Goal: Submit feedback/report problem

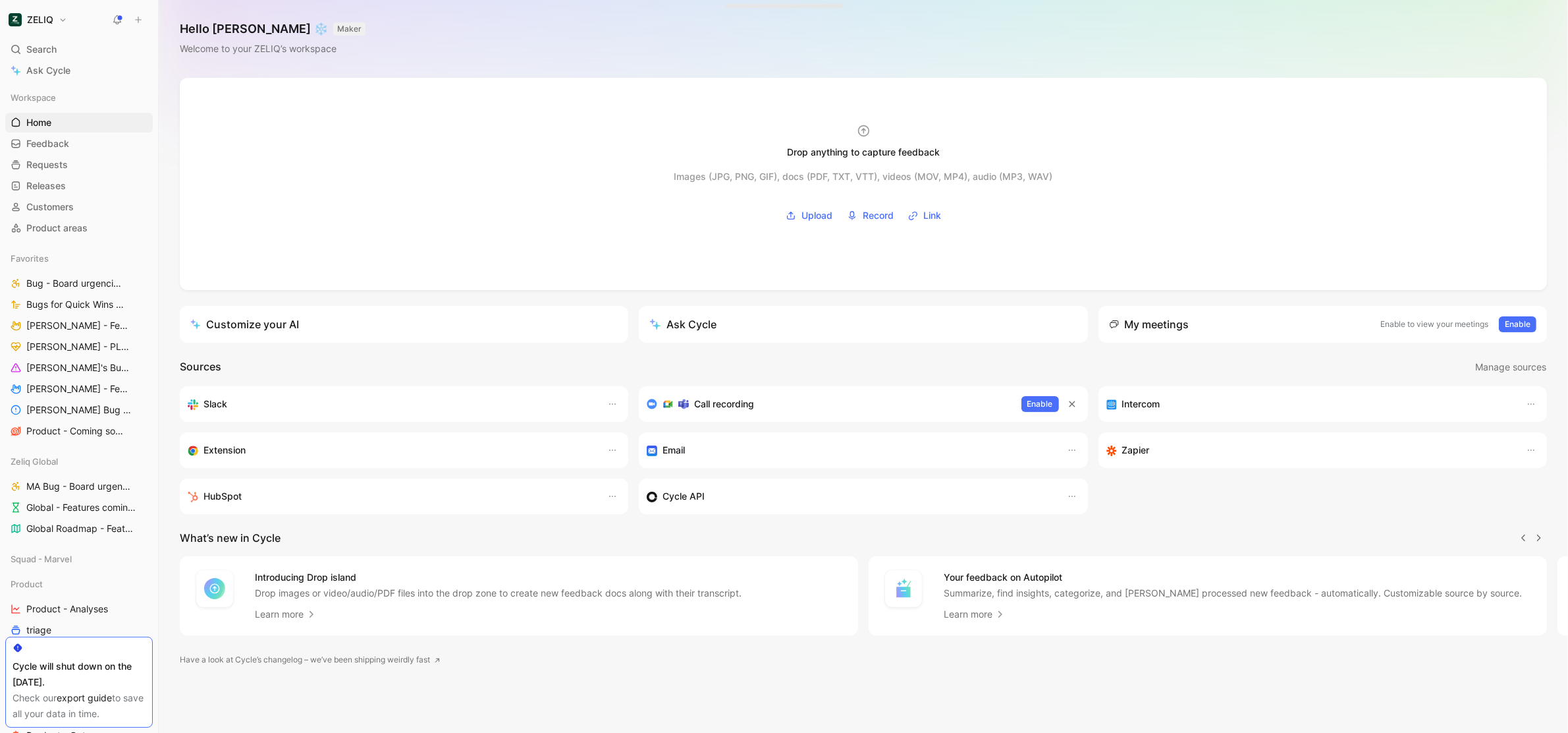
scroll to position [0, 1]
click at [134, 15] on icon at bounding box center [138, 19] width 9 height 9
click at [192, 23] on button "New feedback c" at bounding box center [227, 25] width 141 height 23
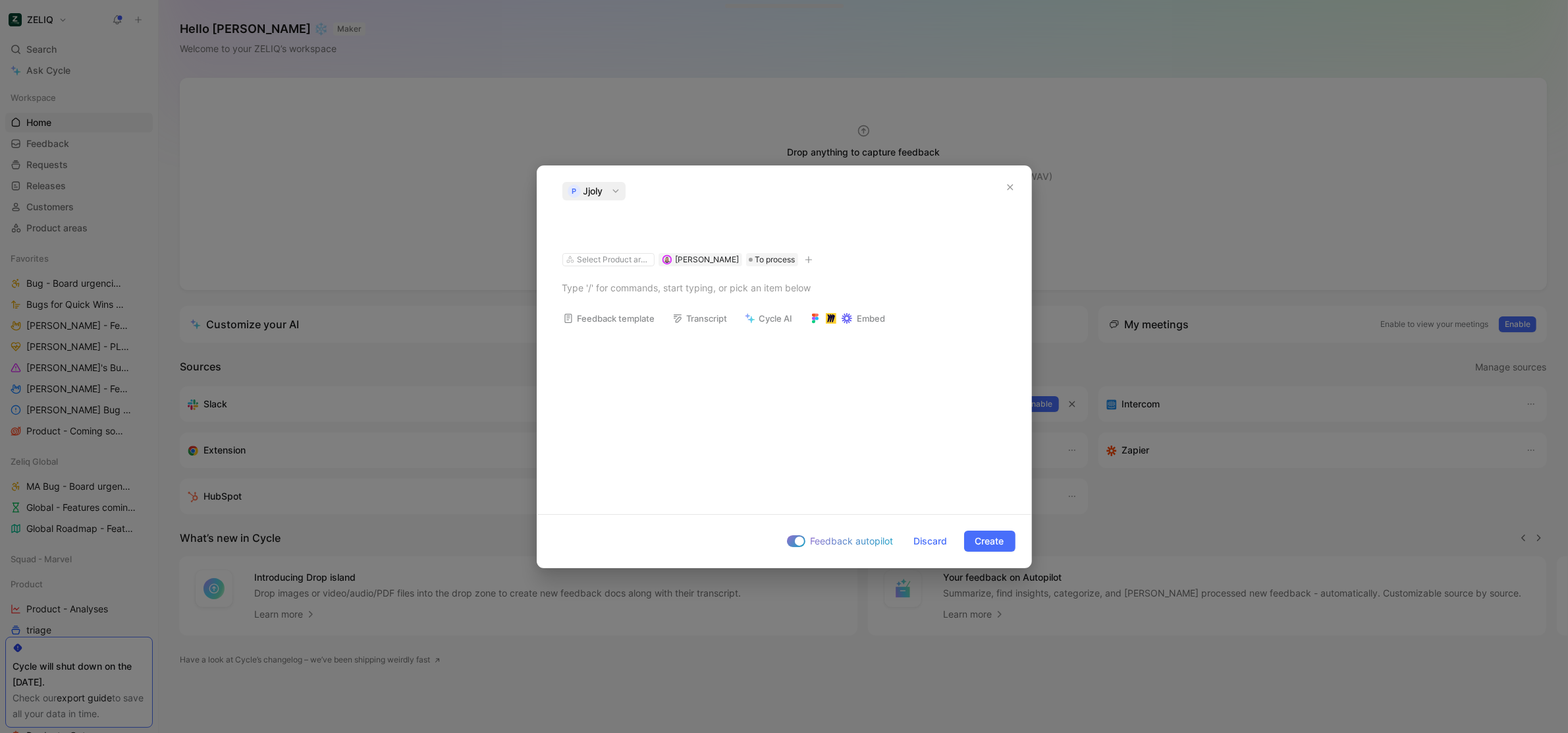
click at [602, 197] on span "Jjoly" at bounding box center [593, 191] width 20 height 16
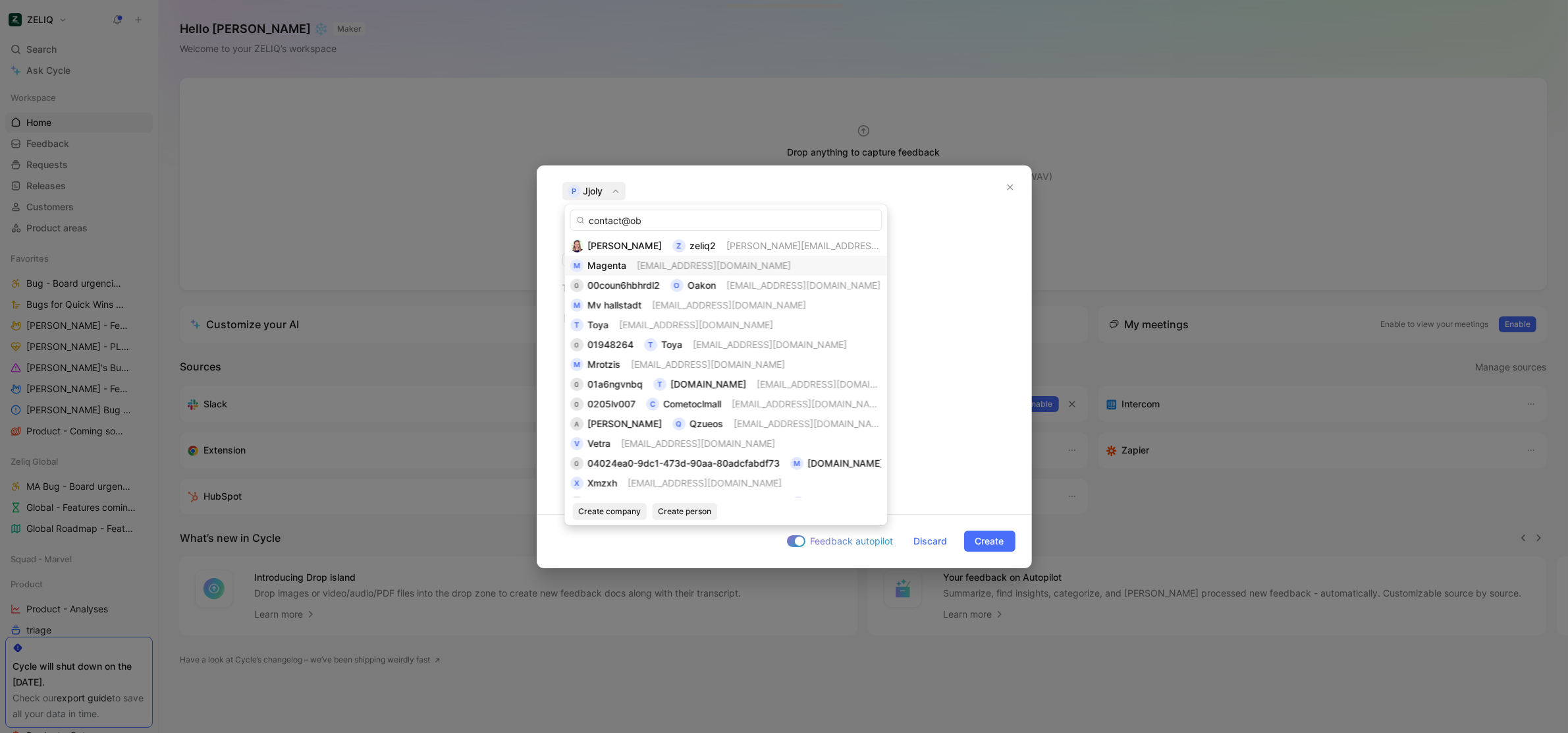
type input "contact@obm"
click at [608, 219] on input "[EMAIL_ADDRESS][DOMAIN_NAME]" at bounding box center [727, 220] width 312 height 21
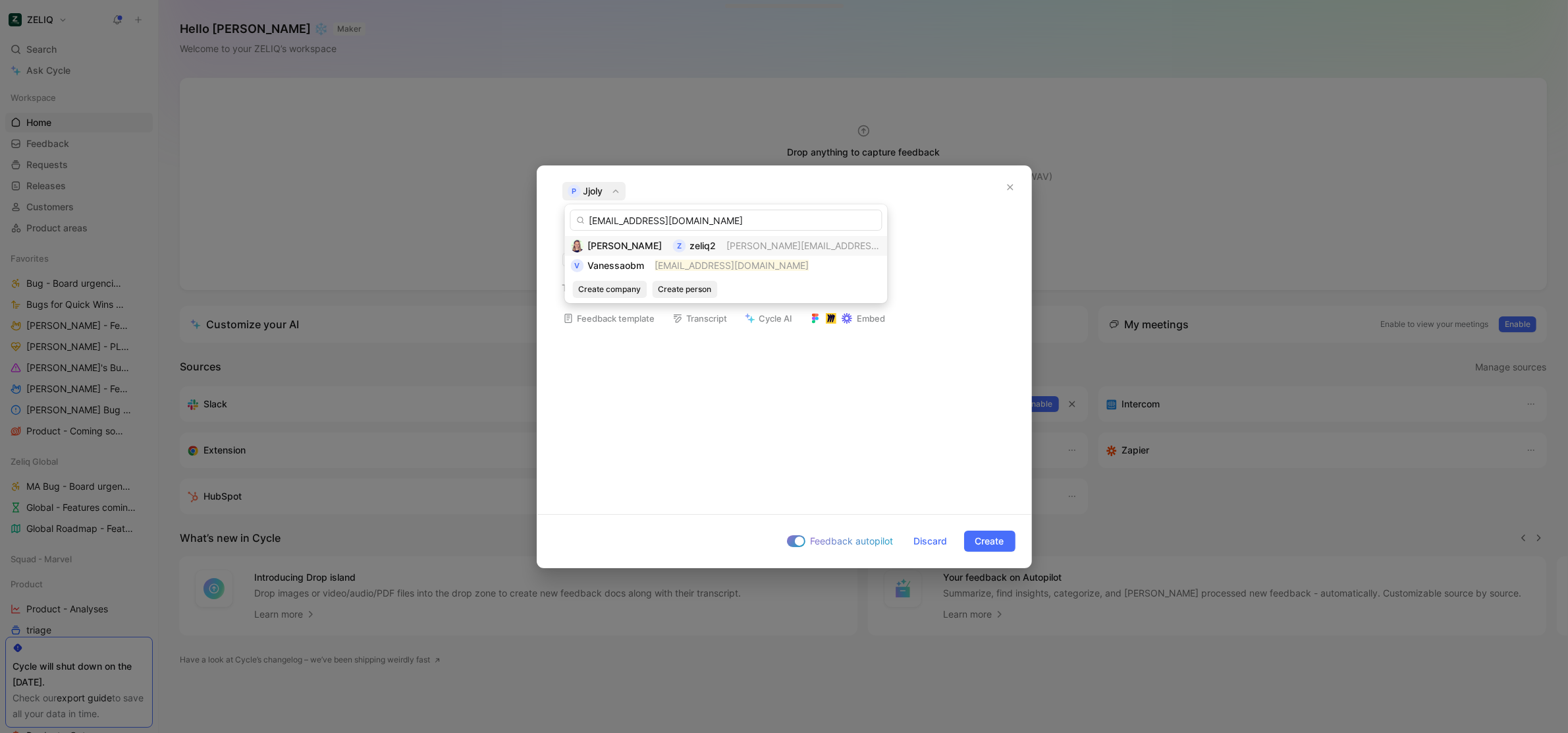
click at [720, 212] on input "[EMAIL_ADDRESS][DOMAIN_NAME]" at bounding box center [727, 220] width 312 height 21
type input "[EMAIL_ADDRESS][DOMAIN_NAME]"
click at [721, 261] on mark "[EMAIL_ADDRESS][DOMAIN_NAME]" at bounding box center [732, 266] width 154 height 11
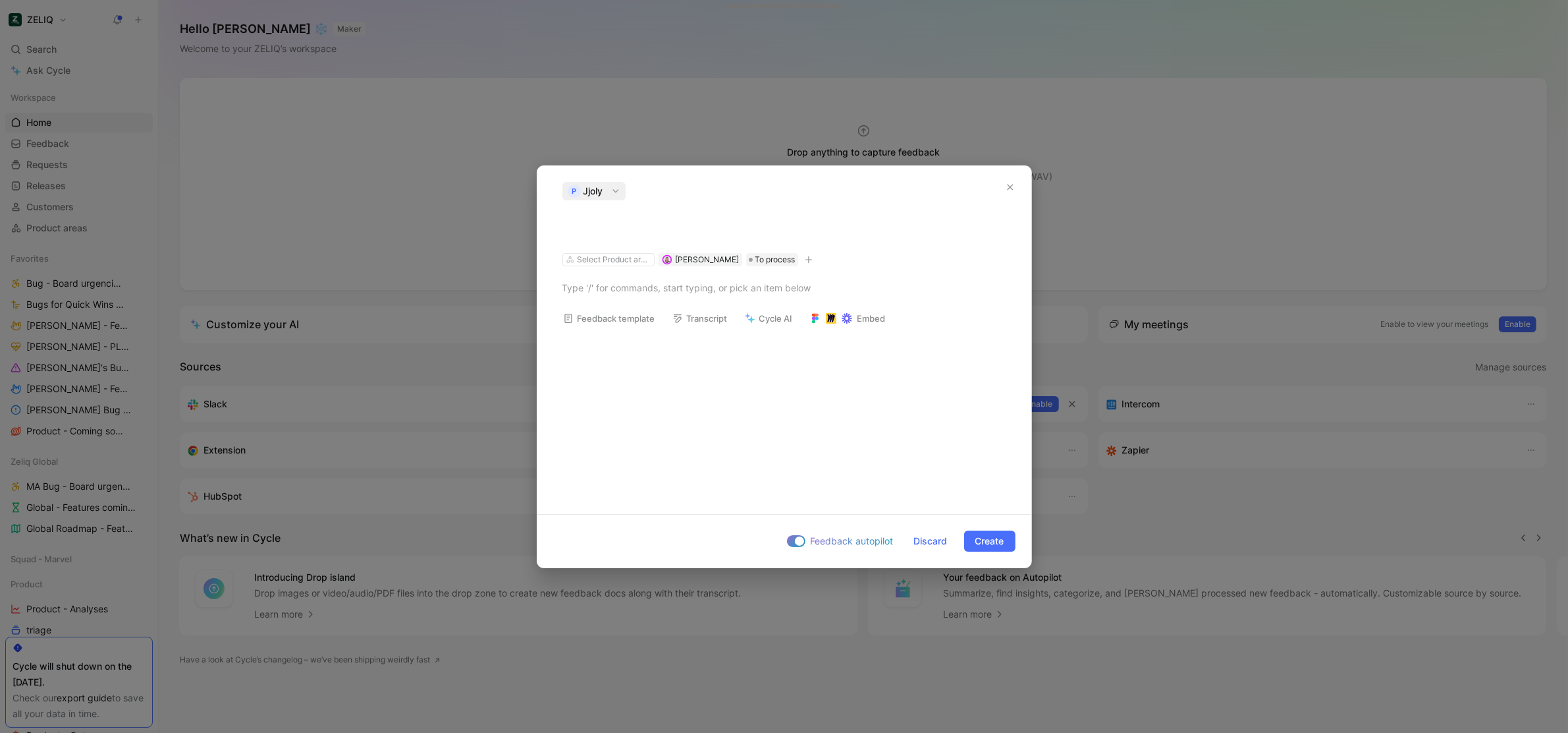
click at [702, 235] on h1 at bounding box center [784, 227] width 444 height 21
click at [645, 230] on h1 at bounding box center [784, 227] width 444 height 21
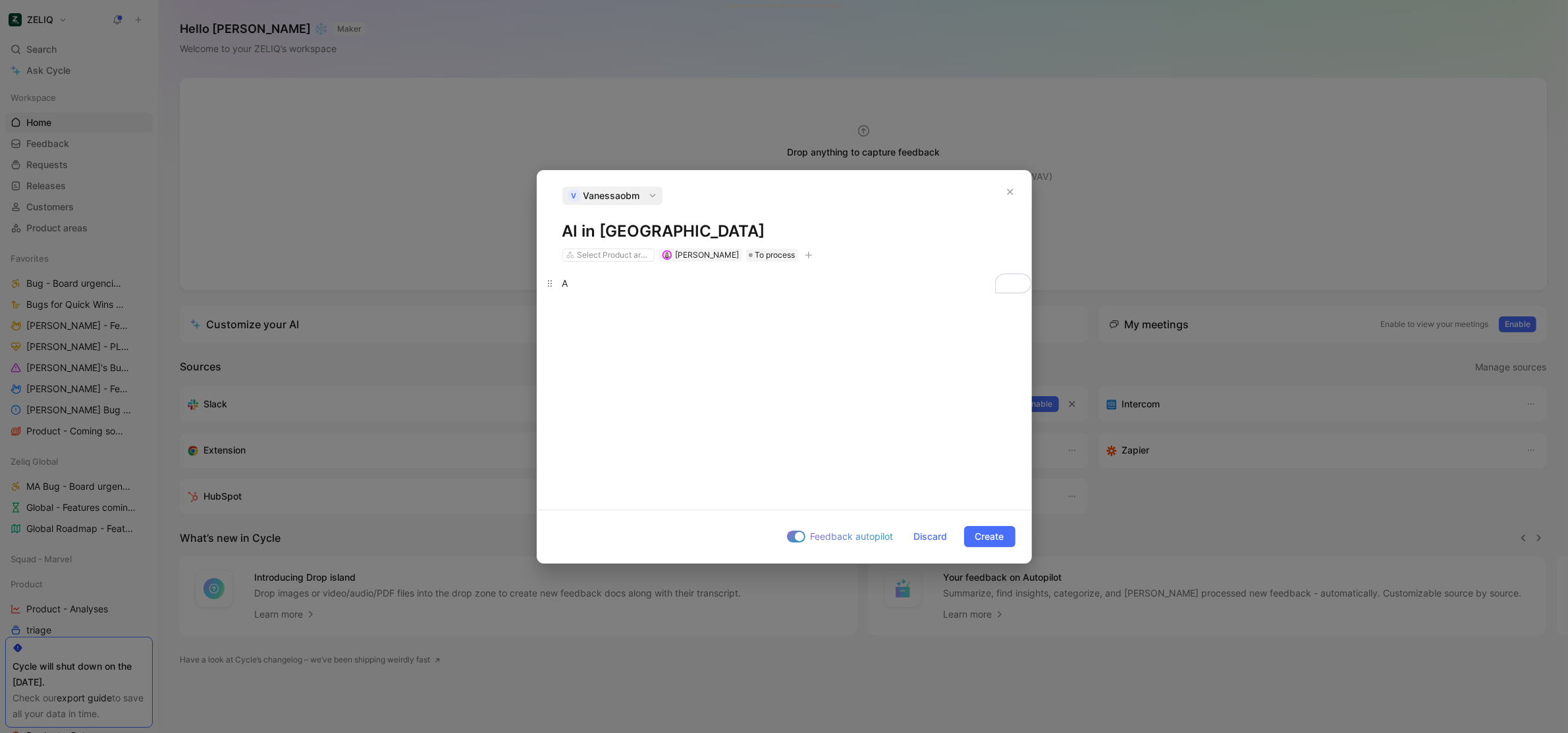
click at [614, 274] on p "A" at bounding box center [784, 283] width 494 height 22
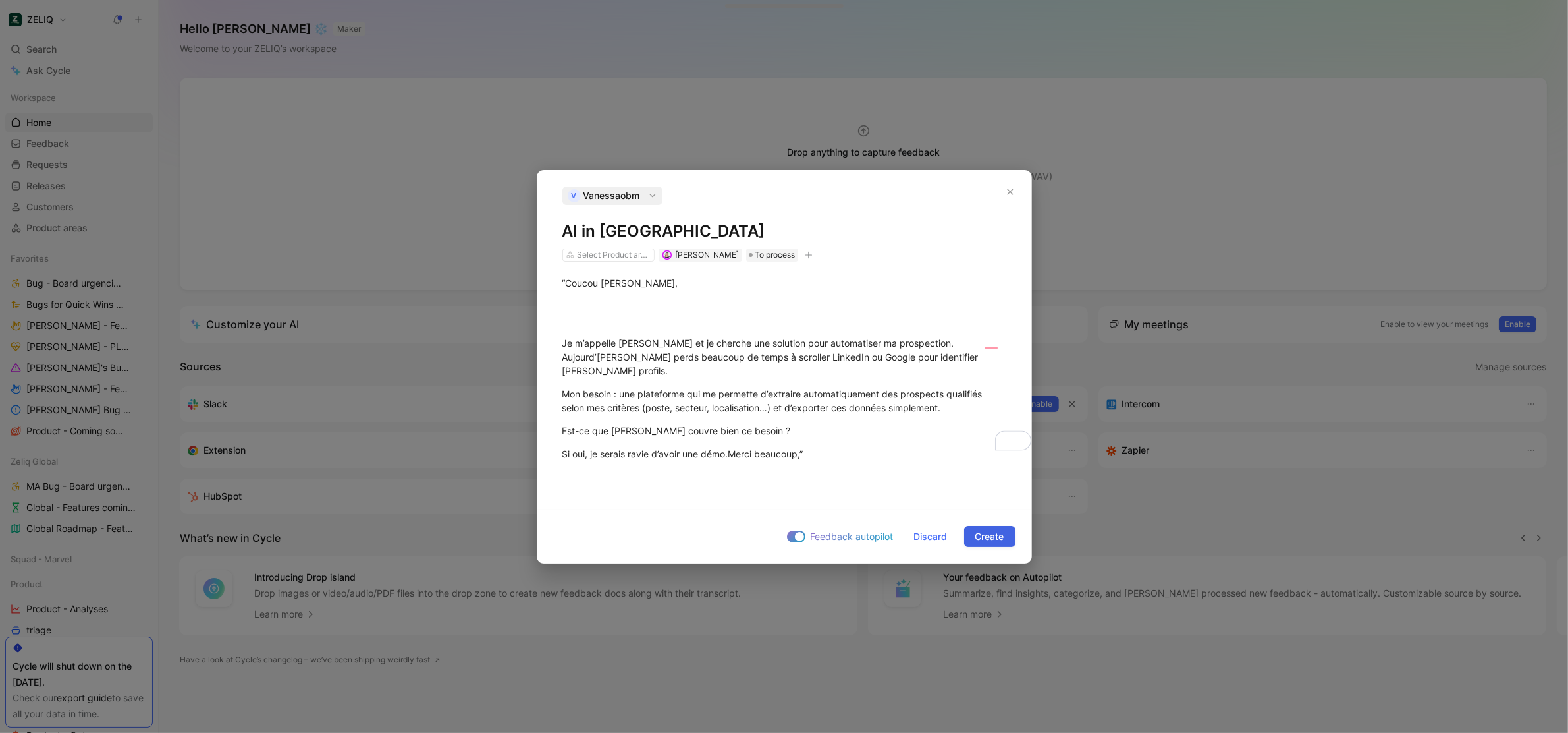
click at [997, 536] on span "Create" at bounding box center [989, 536] width 29 height 16
